Goal: Information Seeking & Learning: Understand process/instructions

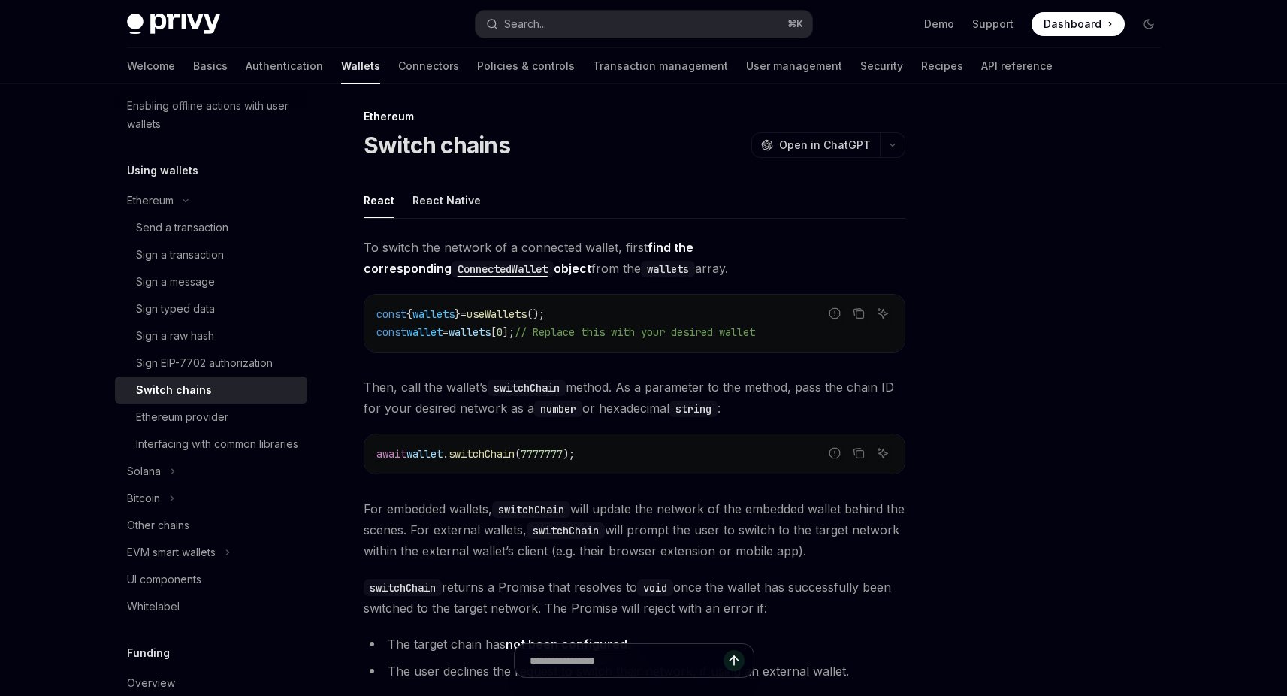
scroll to position [2, 0]
